Goal: Task Accomplishment & Management: Complete application form

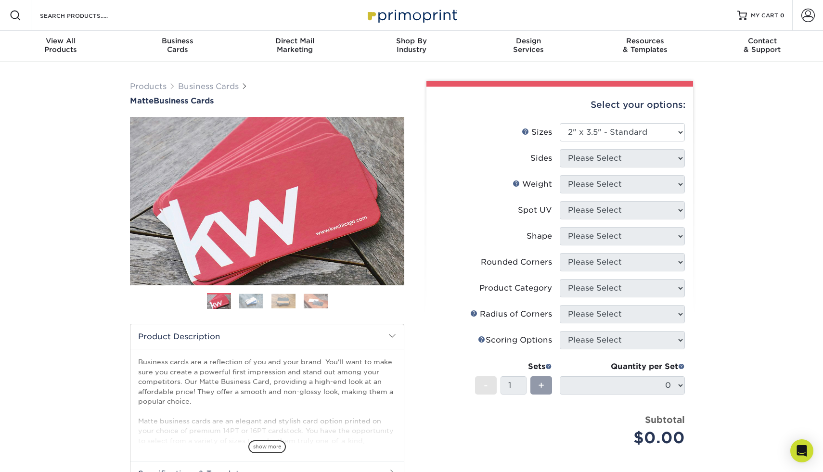
select select "2.00x3.50"
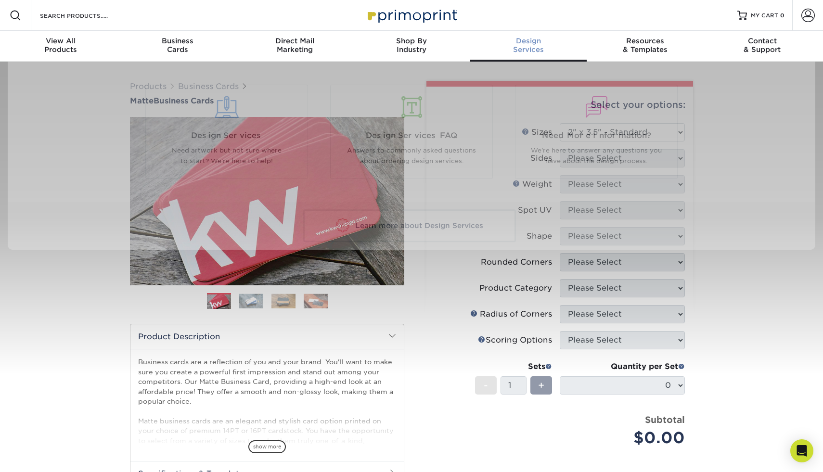
click at [532, 52] on div "Design Services" at bounding box center [528, 45] width 117 height 17
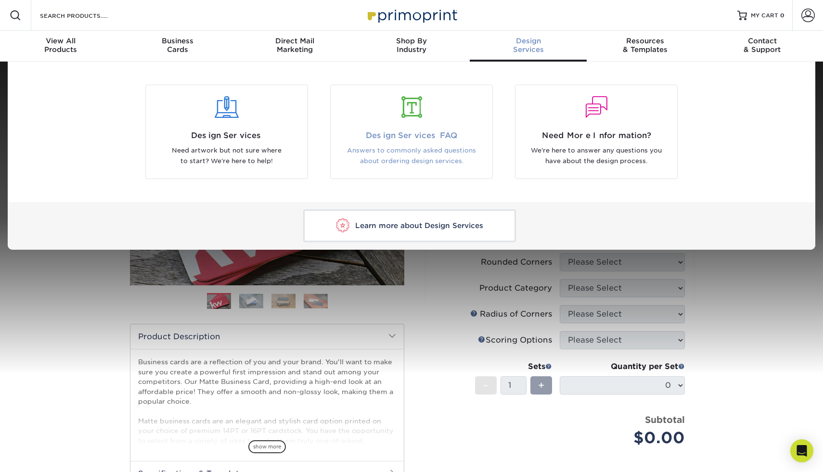
click at [407, 151] on p "Answers to commonly asked questions about ordering design services." at bounding box center [411, 156] width 147 height 22
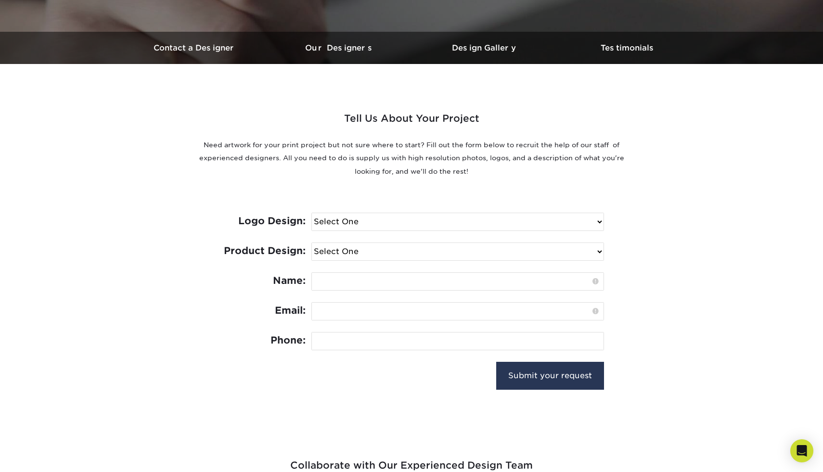
scroll to position [273, 0]
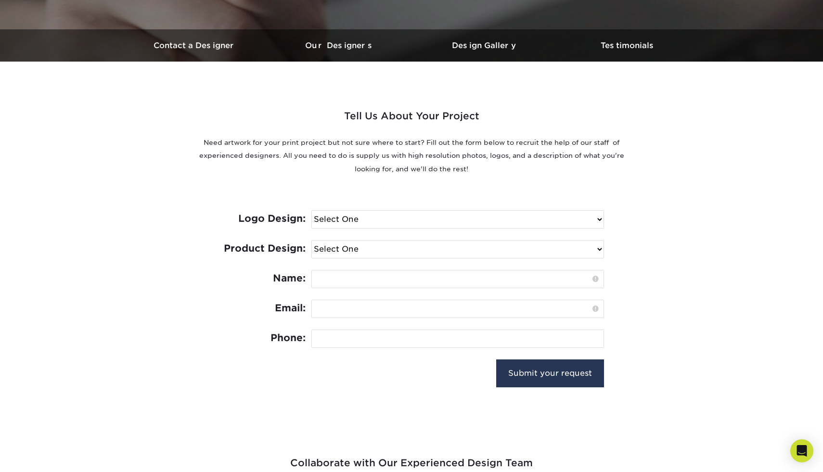
click at [408, 218] on select "Select One I need a logo design: $300 No thank you" at bounding box center [458, 219] width 292 height 17
select select "No Logo"
click at [312, 211] on select "Select One I need a logo design: $300 No thank you" at bounding box center [458, 219] width 292 height 17
click at [396, 249] on select "Select One Logo Design Only Design Edits Banner Design: $50.00 Bookmark Design:…" at bounding box center [458, 249] width 292 height 17
select select "Business Card - $100"
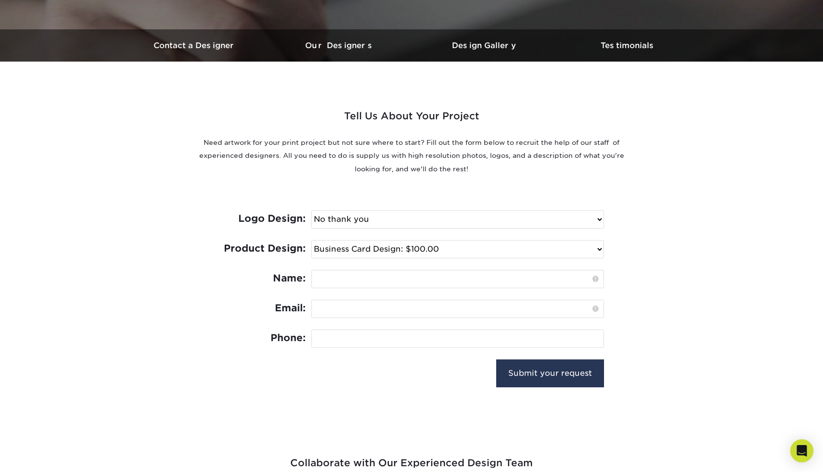
click at [312, 241] on select "Select One Logo Design Only Design Edits Banner Design: $50.00 Bookmark Design:…" at bounding box center [458, 249] width 292 height 17
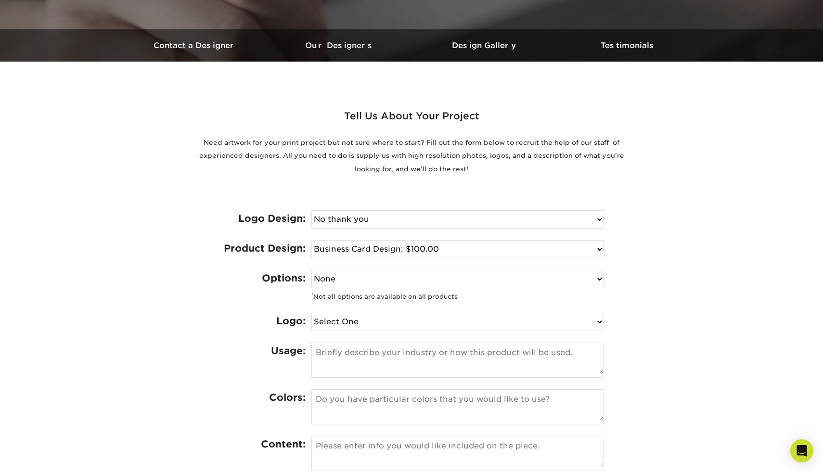
click at [379, 277] on select "None Spot UV Foil Spot UV & Foil" at bounding box center [458, 279] width 292 height 17
click at [312, 271] on select "None Spot UV Foil Spot UV & Foil" at bounding box center [458, 279] width 292 height 17
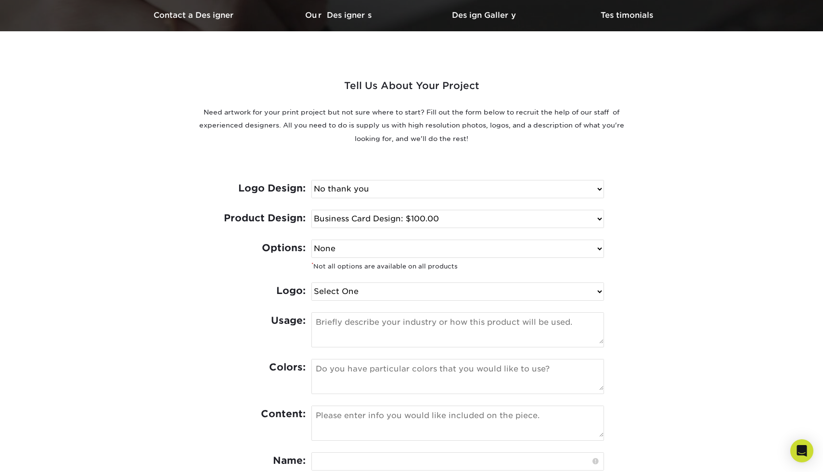
scroll to position [330, 0]
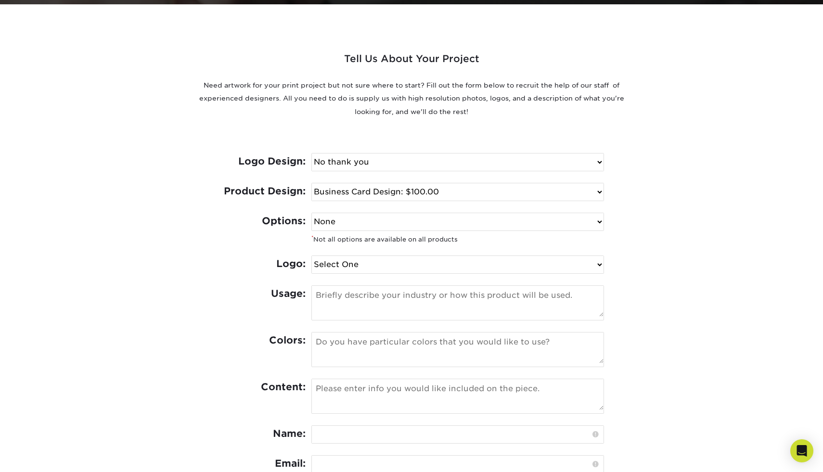
click at [390, 265] on select "Select One I can provide a logo in an .ai, .eps, or .pdf I have a logo but not …" at bounding box center [458, 264] width 292 height 17
select select "Has Logo"
click at [312, 256] on select "Select One I can provide a logo in an .ai, .eps, or .pdf I have a logo but not …" at bounding box center [458, 264] width 292 height 17
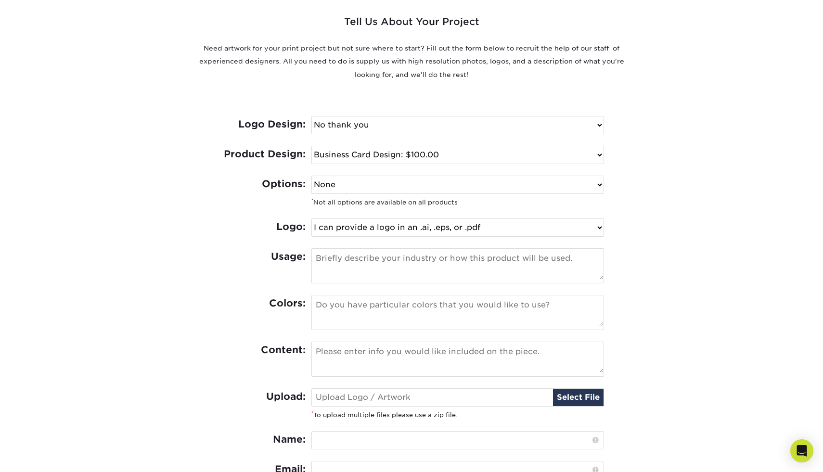
scroll to position [368, 0]
click at [373, 263] on textarea at bounding box center [458, 263] width 292 height 31
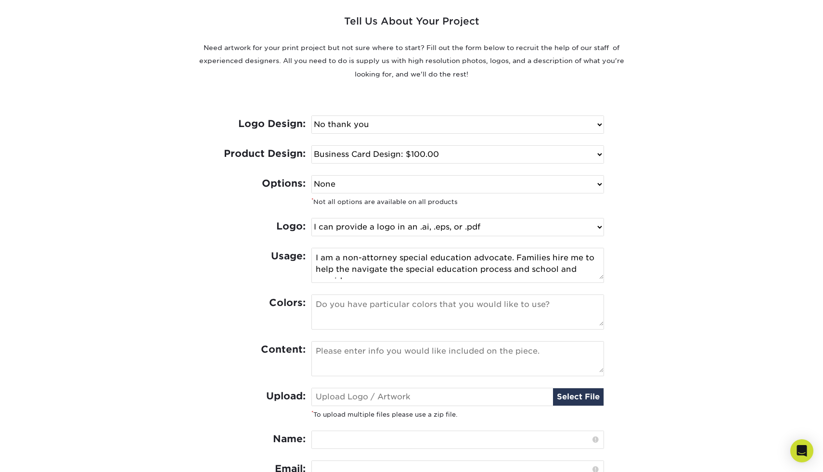
scroll to position [6, 0]
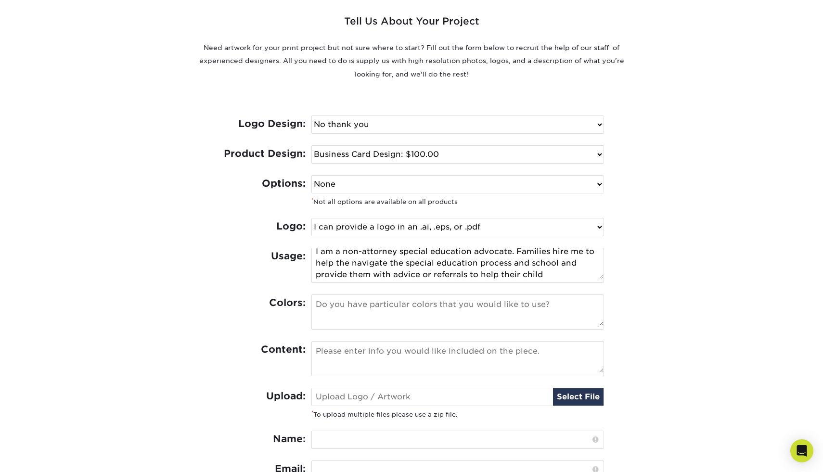
click at [346, 263] on textarea "I am a non-attorney special education advocate. Families hire me to help the na…" at bounding box center [458, 263] width 292 height 31
click at [540, 262] on textarea "I am a non-attorney special education advocate. Families hire me to help them n…" at bounding box center [458, 263] width 292 height 31
click at [330, 275] on textarea "I am a non-attorney special education advocate. Families hire me to help them n…" at bounding box center [458, 263] width 292 height 31
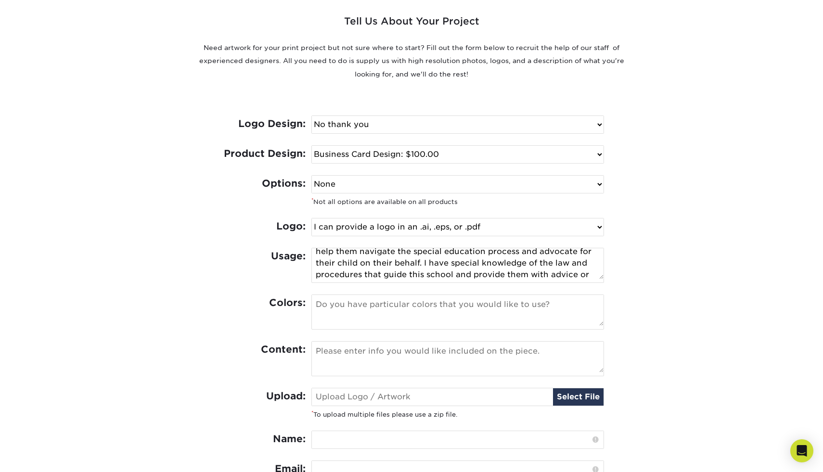
click at [423, 276] on textarea "I am a non-attorney special education advocate. Families hire me to help them n…" at bounding box center [458, 263] width 292 height 31
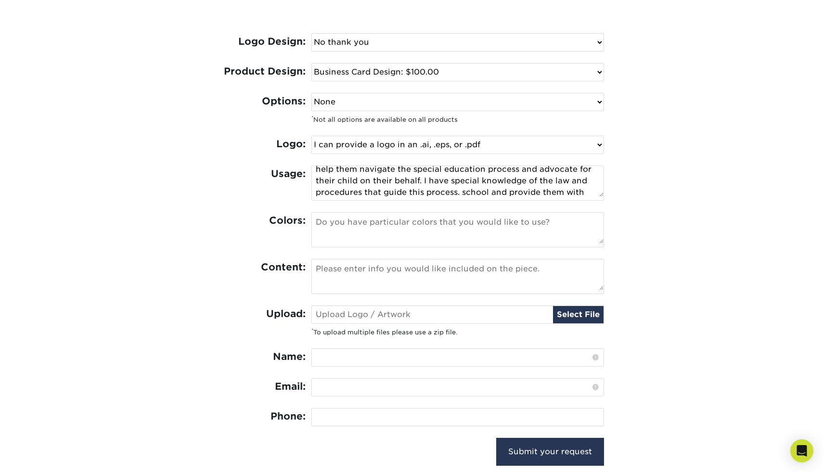
scroll to position [35, 0]
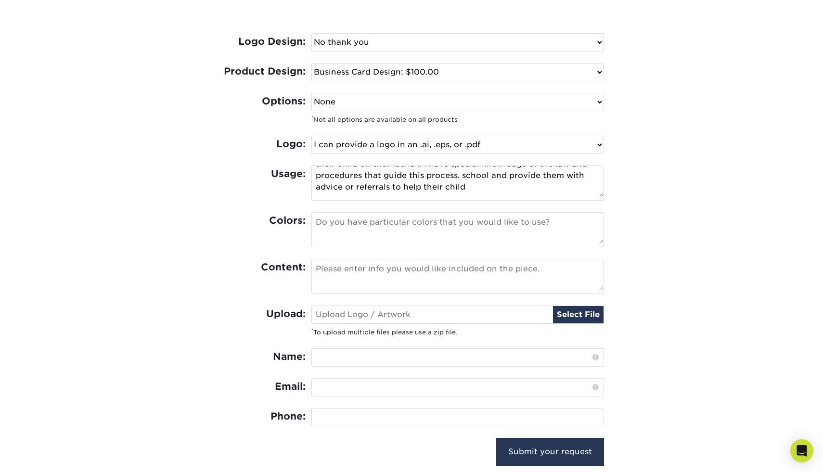
drag, startPoint x: 582, startPoint y: 196, endPoint x: 462, endPoint y: 178, distance: 121.2
click at [462, 178] on textarea "I am a non-attorney special education advocate. Families hire me to help them n…" at bounding box center [458, 181] width 292 height 31
drag, startPoint x: 466, startPoint y: 175, endPoint x: 497, endPoint y: 189, distance: 34.5
click at [497, 189] on textarea "I am a non-attorney special education advocate. Families hire me to help them n…" at bounding box center [458, 181] width 292 height 31
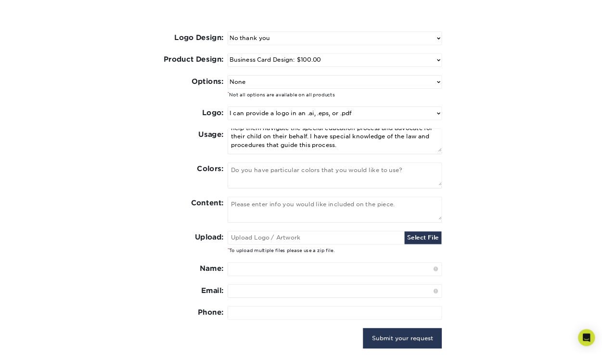
scroll to position [23, 0]
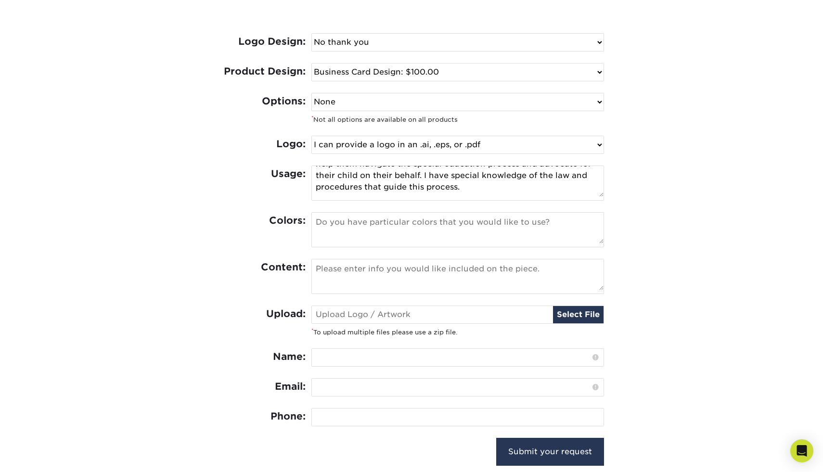
type textarea "I am a non-attorney special education advocate. Families hire me to help them n…"
click at [477, 226] on textarea at bounding box center [458, 228] width 292 height 31
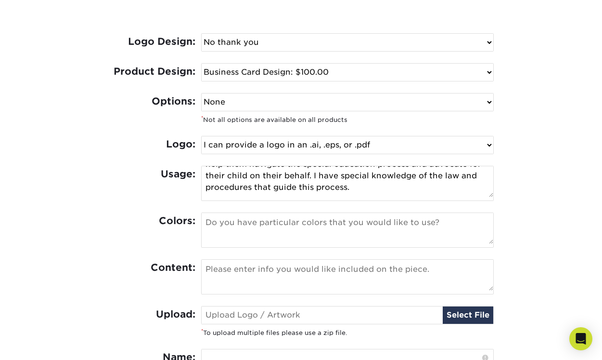
click at [265, 219] on textarea at bounding box center [348, 228] width 292 height 31
paste textarea "darkest green/"black" | #143319 dark green | #35684a grass green | #5fa053 pale…"
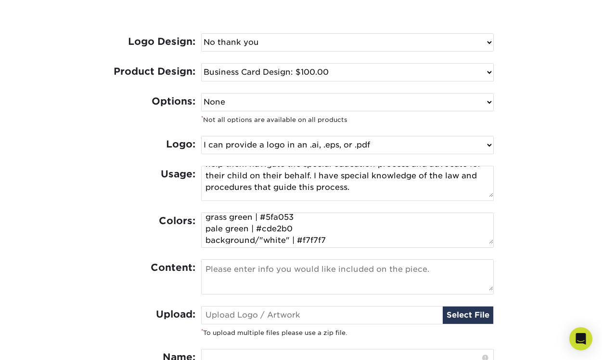
scroll to position [35, 0]
type textarea "darkest green/"black" | #143319 dark green | #35684a grass green | #5fa053 pale…"
click at [348, 274] on textarea at bounding box center [348, 275] width 292 height 31
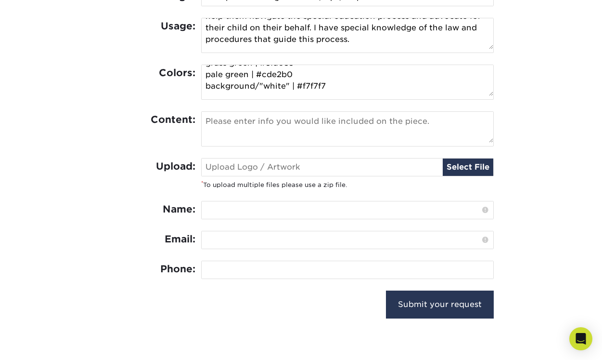
scroll to position [601, 0]
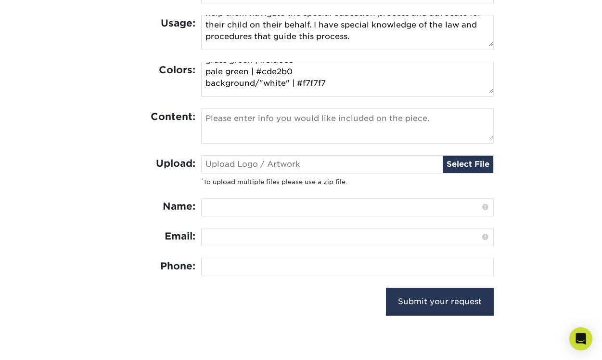
click at [391, 206] on input "text" at bounding box center [348, 206] width 292 height 17
type input "m"
type input "Michele Doyle"
click at [373, 232] on input "email" at bounding box center [348, 236] width 292 height 17
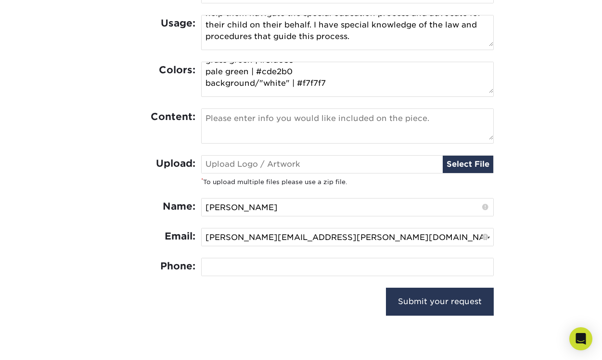
type input "michele.doyle@outlook.com"
click at [326, 265] on input "tel" at bounding box center [348, 266] width 292 height 17
type input "218-513-3353"
click at [246, 121] on textarea at bounding box center [348, 124] width 292 height 31
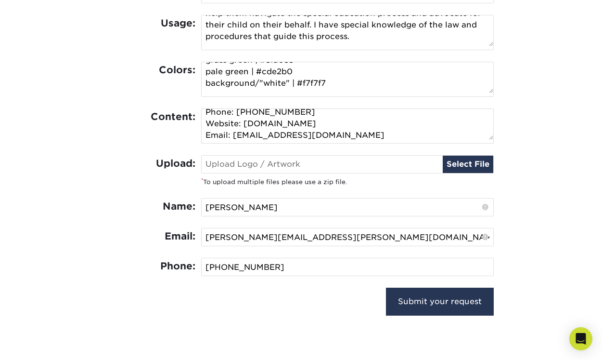
scroll to position [0, 0]
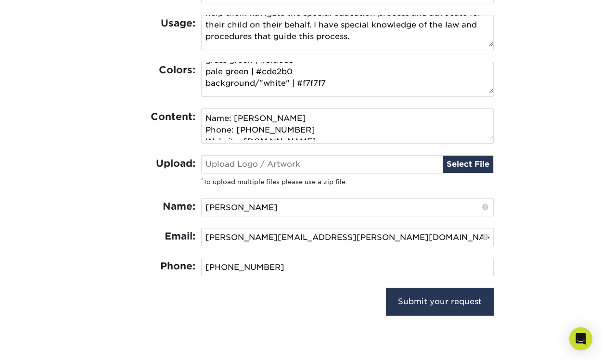
click at [330, 119] on textarea "Name: Michele Doyle Phone: 763-306-7073 Website: www.verdanceadvocacy.com Email…" at bounding box center [348, 124] width 292 height 31
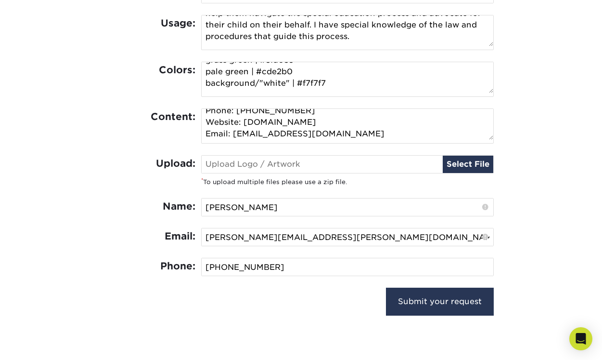
scroll to position [35, 0]
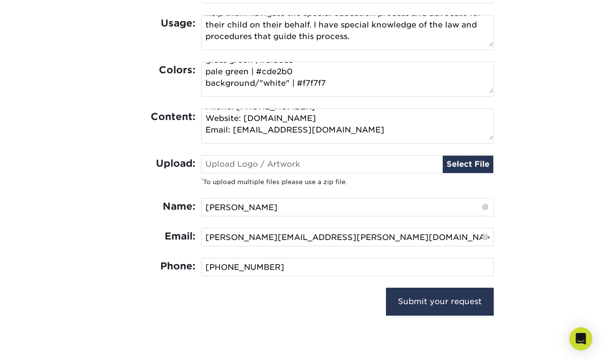
click at [375, 134] on textarea "Name: Michele Doyle Title: Non-Attorney Special Education Advocate Phone: 763-3…" at bounding box center [348, 124] width 292 height 31
click at [443, 128] on textarea "Name: Michele Doyle Title: Non-Attorney Special Education Advocate Phone: 763-3…" at bounding box center [348, 124] width 292 height 31
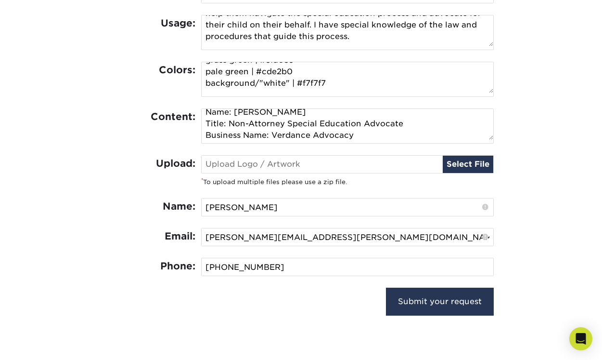
type textarea "Name: Michele Doyle Title: Non-Attorney Special Education Advocate Business Nam…"
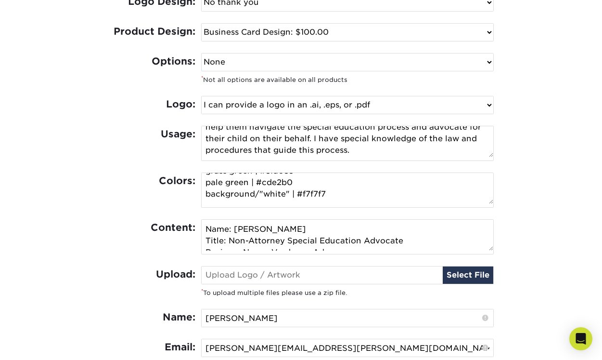
scroll to position [23, 0]
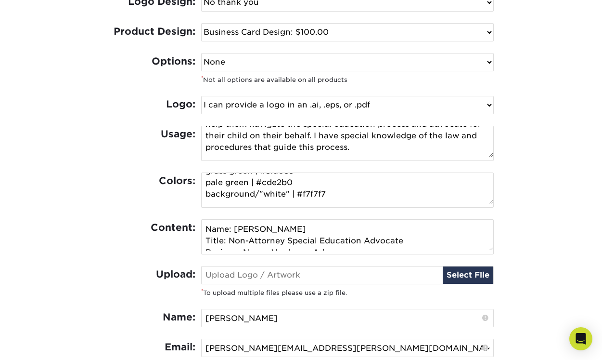
click at [368, 146] on textarea "I am a non-attorney special education advocate. Families hire me to help them n…" at bounding box center [348, 141] width 292 height 31
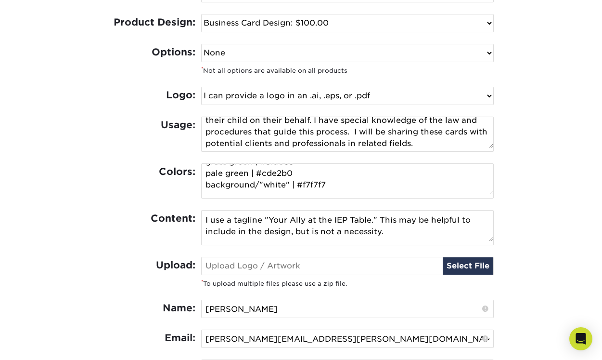
scroll to position [501, 0]
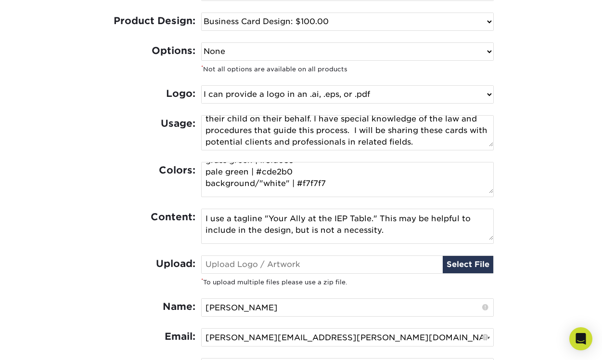
type textarea "I am a non-attorney special education advocate. Families hire me to help them n…"
click at [463, 263] on input "file" at bounding box center [348, 264] width 292 height 17
type input "C:\fakepath\Veradance Print Logos_Horizontal Logo.jpg"
type input "Veradance Print Logos_Horizontal Logo.jpg"
click at [403, 261] on input "file" at bounding box center [348, 264] width 292 height 17
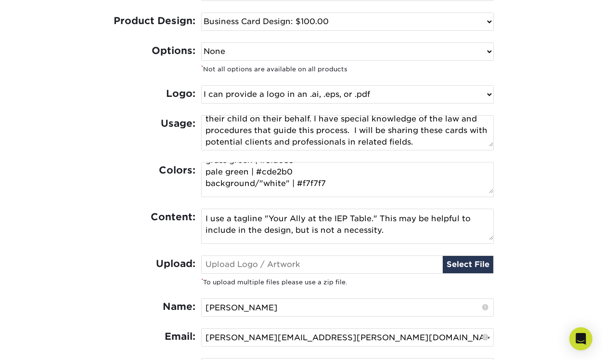
click at [462, 264] on input "file" at bounding box center [348, 264] width 292 height 17
type input "C:\fakepath\CMYK Files for Printing-20250907T191653Z-1-001.zip"
type input "CMYK Files for Printing-20250907T191653Z-1-001.zip"
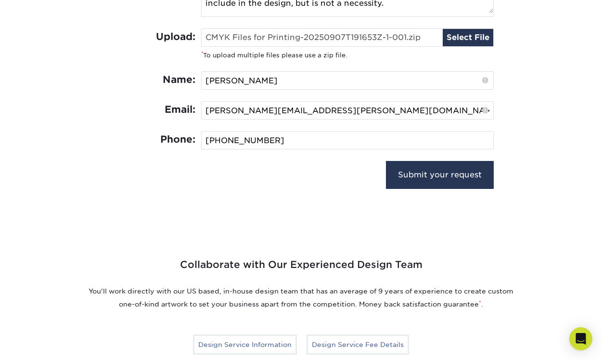
scroll to position [701, 0]
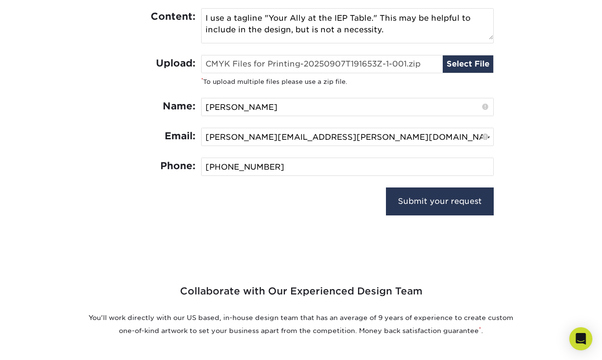
click at [312, 60] on input "file" at bounding box center [348, 63] width 292 height 17
type input "C:\fakepath\Veradance Print Logos.ai"
type input "Veradance Print Logos.ai"
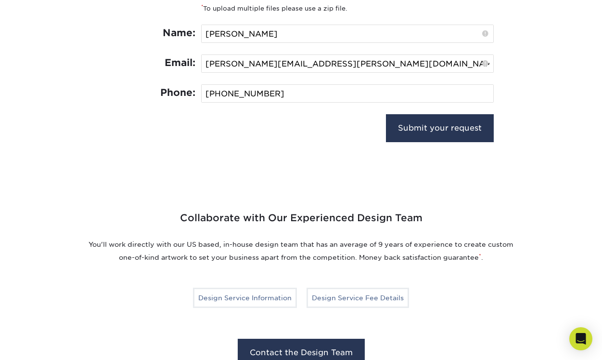
scroll to position [773, 0]
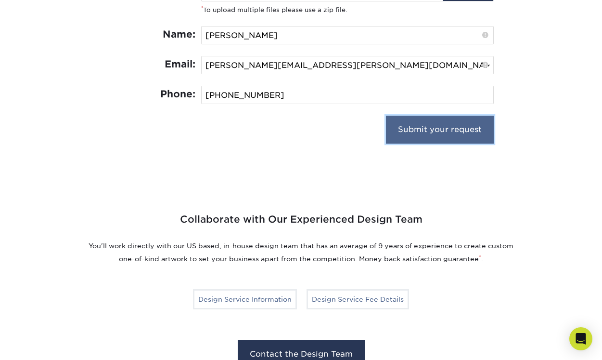
click at [444, 133] on input "Submit your request" at bounding box center [440, 130] width 108 height 28
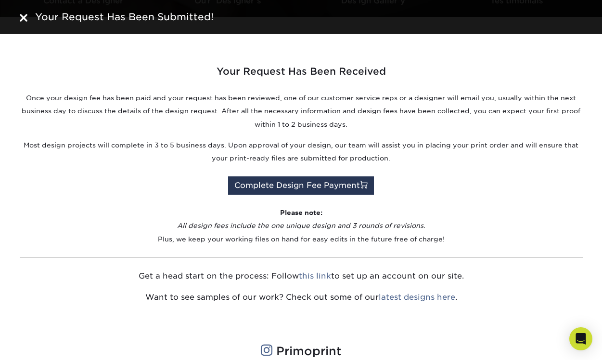
scroll to position [317, 0]
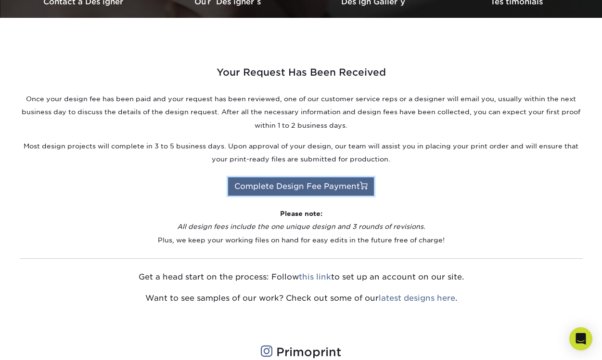
click at [337, 188] on link "Complete Design Fee Payment" at bounding box center [301, 186] width 146 height 18
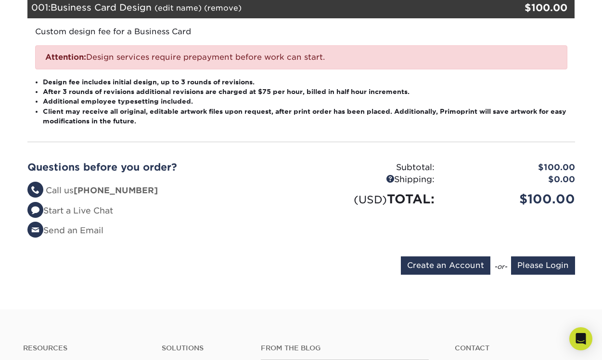
scroll to position [153, 0]
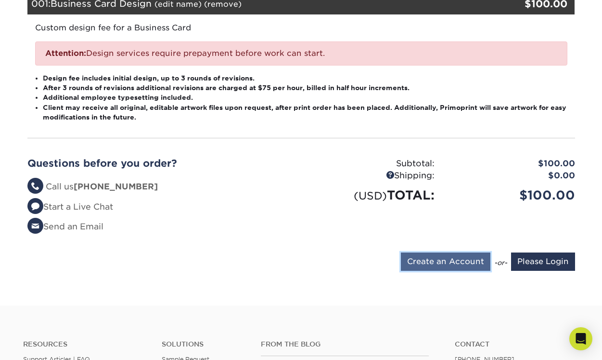
click at [446, 264] on input "Create an Account" at bounding box center [446, 261] width 90 height 18
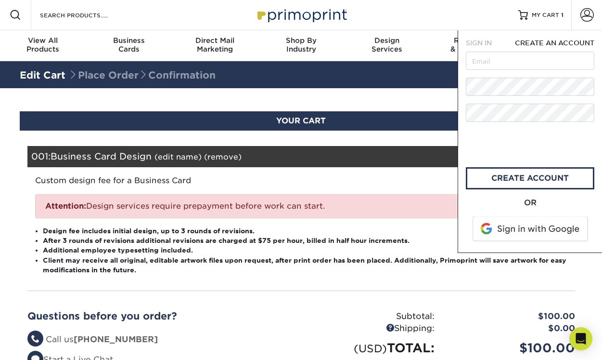
scroll to position [0, 0]
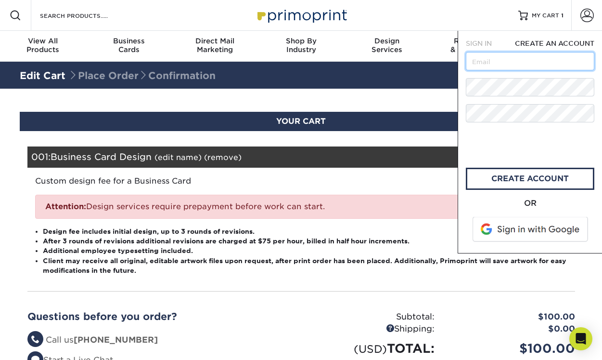
click at [518, 65] on input "text" at bounding box center [530, 61] width 129 height 18
type input "michele.doyle@outlook.com"
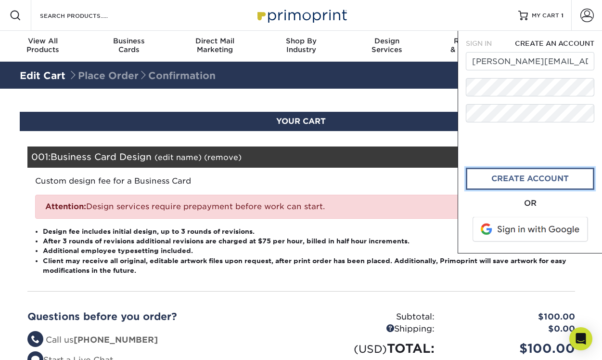
click at [524, 182] on link "create account" at bounding box center [530, 179] width 129 height 22
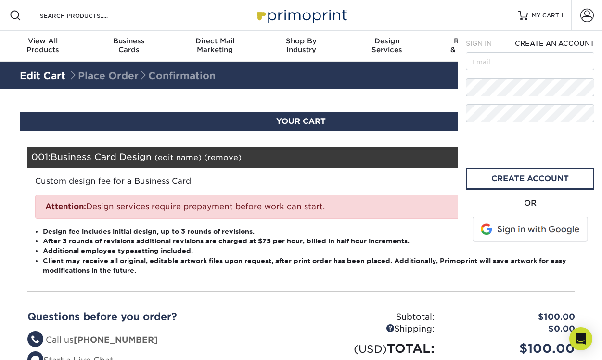
click at [486, 43] on span "SIGN IN" at bounding box center [479, 43] width 26 height 8
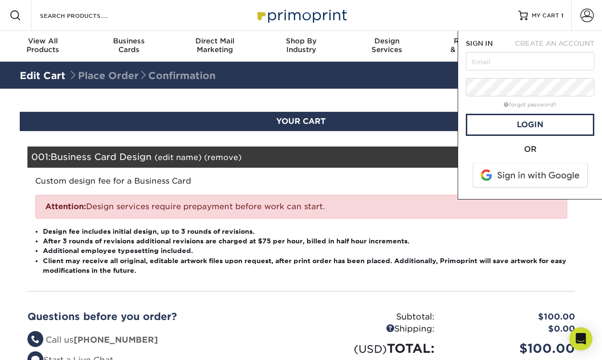
type input "michele.doyle@outlook.com"
click at [510, 122] on link "Login" at bounding box center [530, 125] width 129 height 22
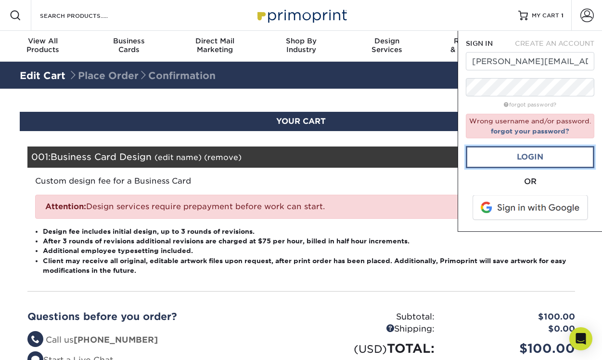
click at [490, 160] on link "Login" at bounding box center [530, 157] width 129 height 22
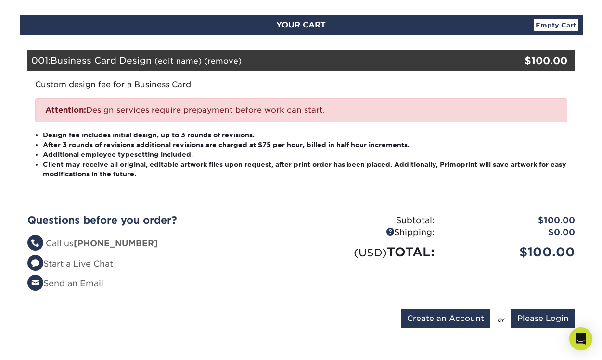
scroll to position [100, 0]
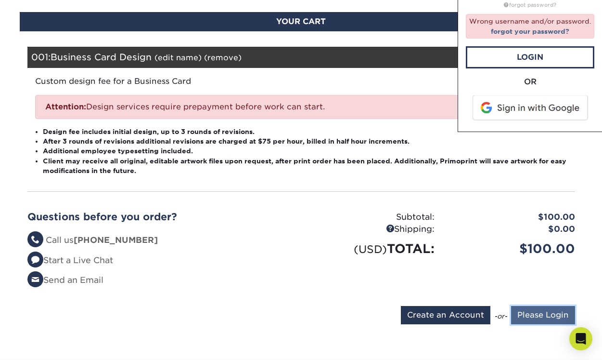
click at [537, 315] on input "Please Login" at bounding box center [543, 315] width 64 height 18
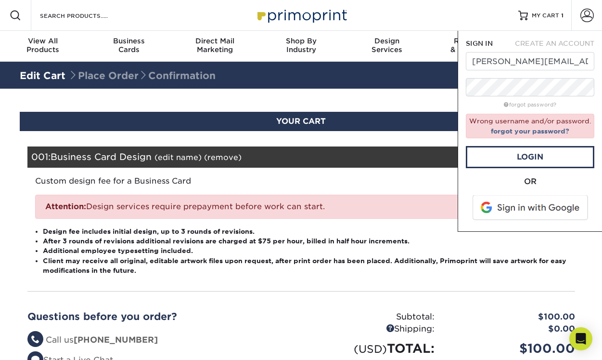
scroll to position [0, 0]
click at [494, 155] on link "Login" at bounding box center [530, 157] width 129 height 22
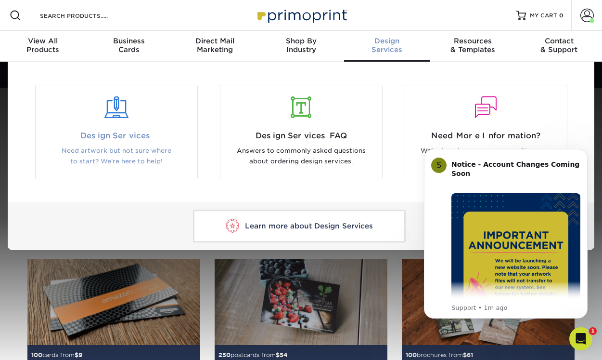
click at [126, 144] on div "Design Services Need artwork but not sure where to start? We're here to help!" at bounding box center [117, 148] width 162 height 37
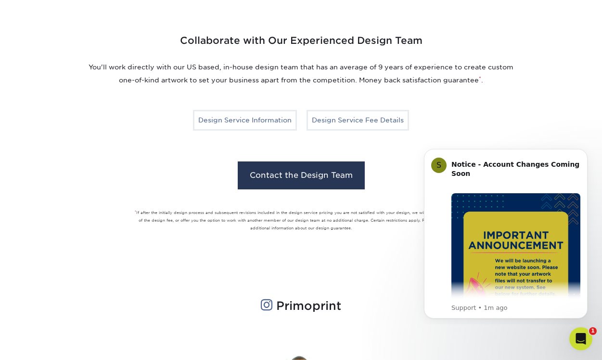
scroll to position [699, 0]
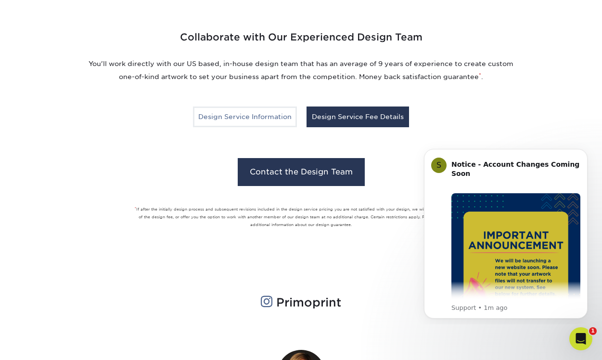
click at [357, 114] on link "Design Service Fee Details" at bounding box center [358, 116] width 103 height 20
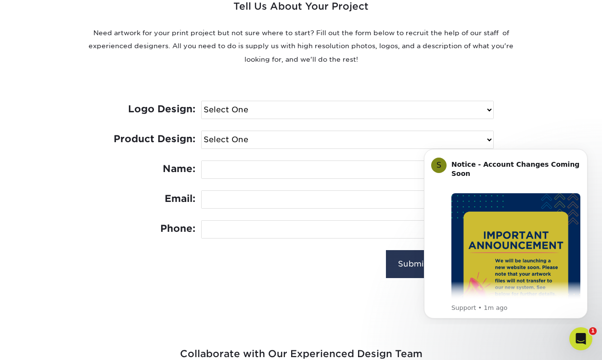
scroll to position [371, 0]
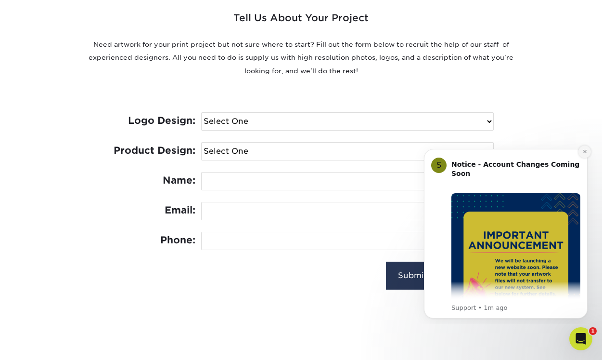
click at [588, 152] on button "Dismiss notification" at bounding box center [585, 151] width 13 height 13
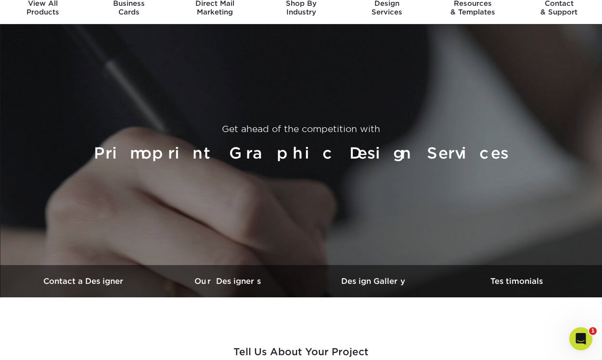
scroll to position [0, 0]
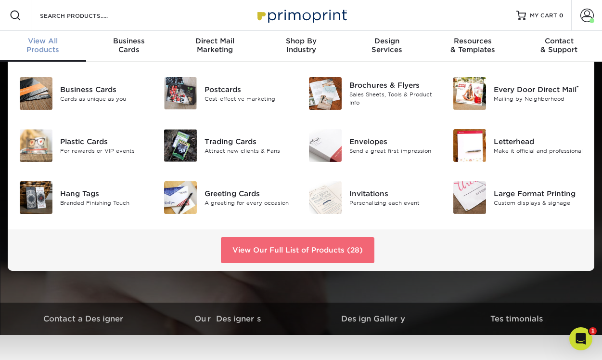
click at [328, 255] on link "View Our Full List of Products (28)" at bounding box center [298, 250] width 154 height 26
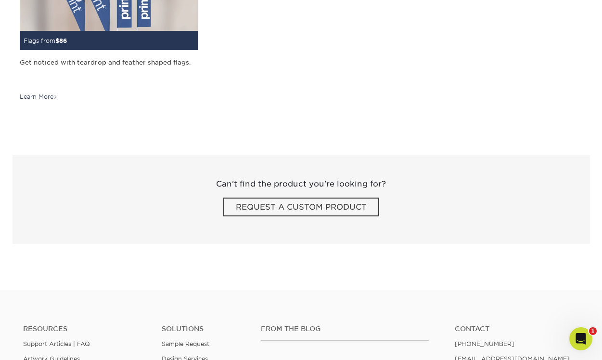
scroll to position [1736, 0]
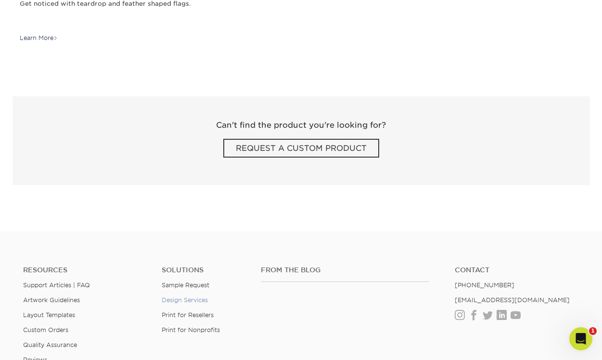
click at [199, 300] on link "Design Services" at bounding box center [185, 299] width 46 height 7
